Goal: Check status: Check status

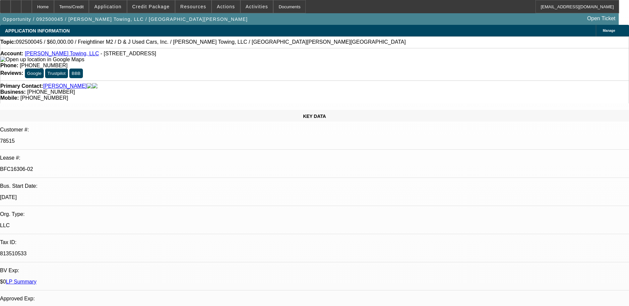
select select "0"
select select "3"
select select "0"
select select "6"
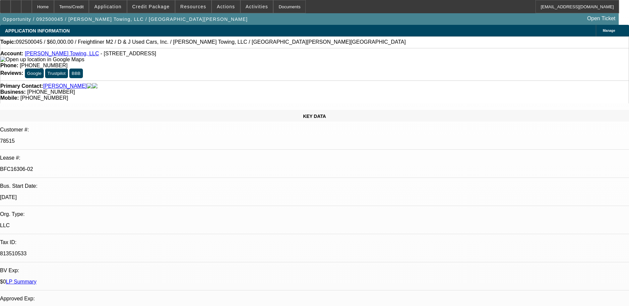
select select "0"
select select "3"
select select "0"
select select "6"
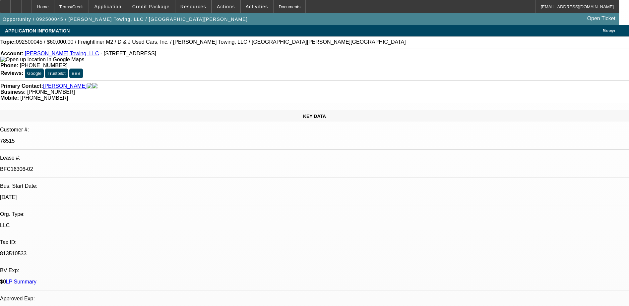
select select "0"
select select "3"
select select "0"
select select "6"
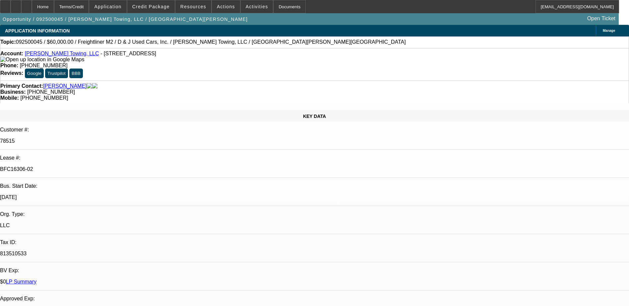
select select "0"
select select "3"
select select "0"
select select "6"
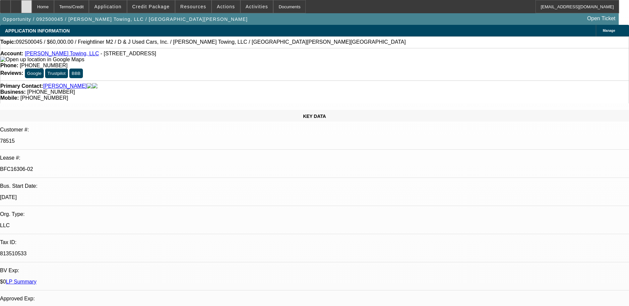
click at [32, 6] on div at bounding box center [26, 6] width 11 height 13
select select "0"
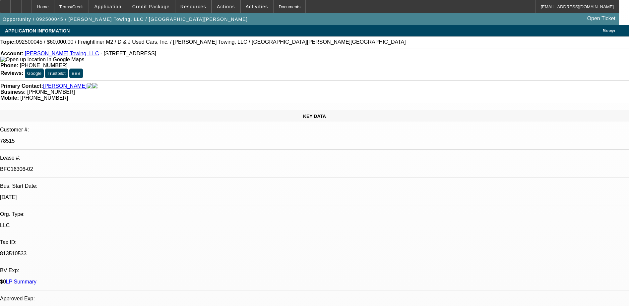
select select "0"
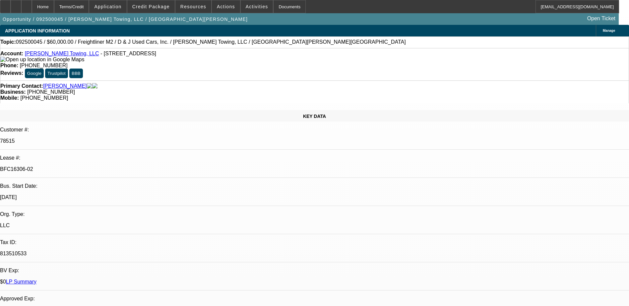
select select "0"
select select "1"
select select "3"
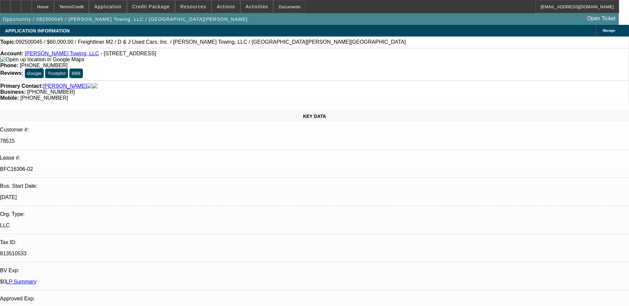
select select "6"
select select "1"
select select "3"
select select "6"
select select "1"
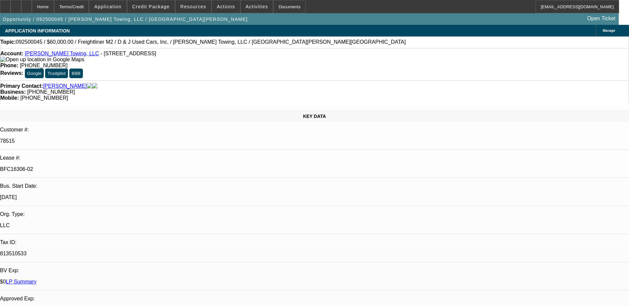
select select "3"
select select "6"
select select "1"
select select "3"
select select "6"
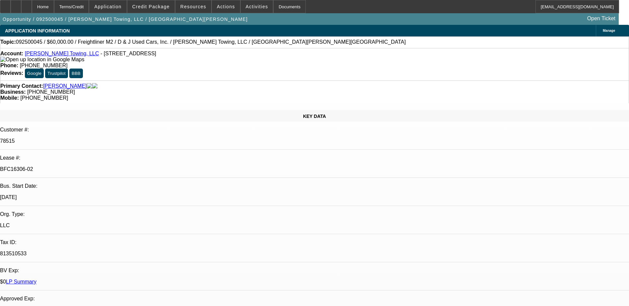
click at [32, 6] on div at bounding box center [26, 6] width 11 height 13
select select "0"
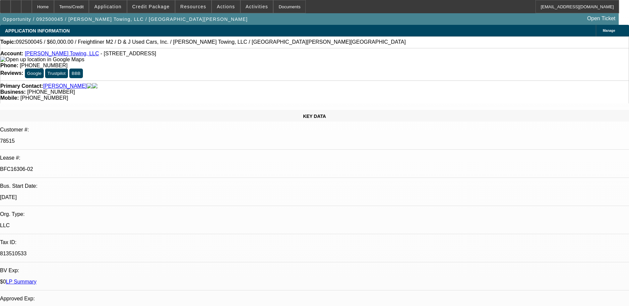
select select "0"
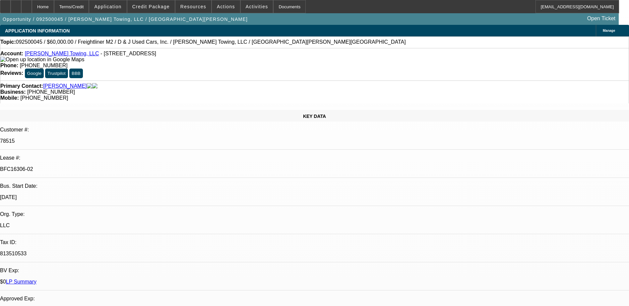
select select "0"
select select "1"
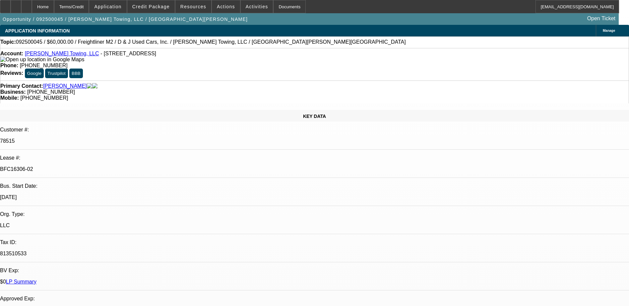
select select "3"
select select "6"
select select "1"
select select "3"
select select "6"
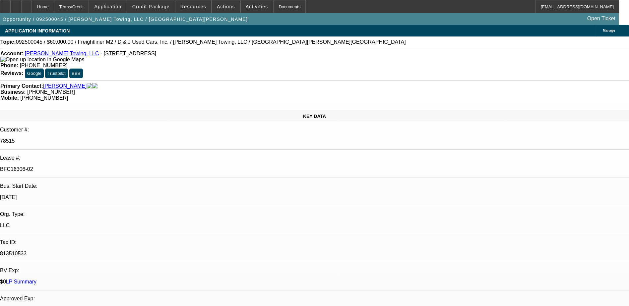
select select "1"
select select "3"
select select "6"
select select "1"
select select "3"
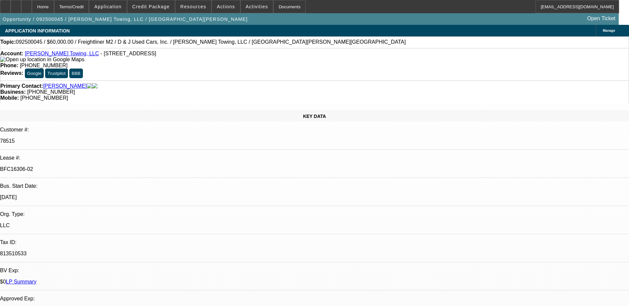
select select "6"
